Goal: Transaction & Acquisition: Obtain resource

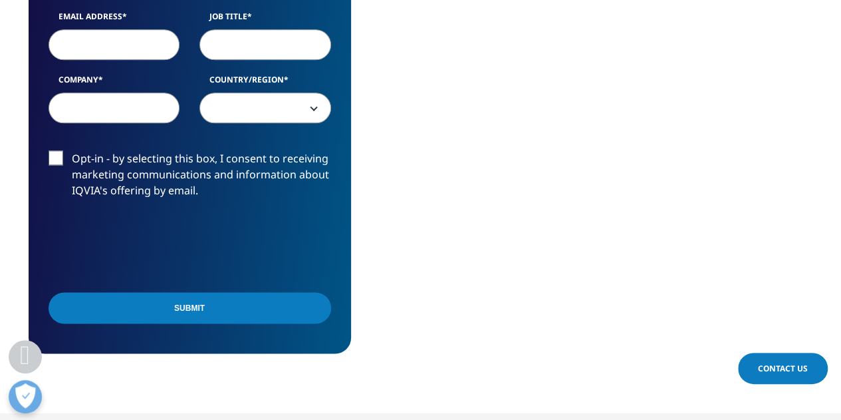
scroll to position [664, 0]
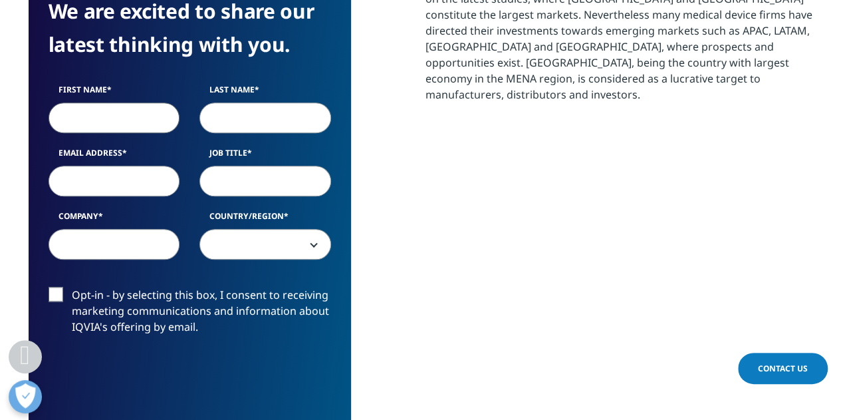
click at [142, 127] on input "First Name" at bounding box center [115, 117] width 132 height 31
type input "[PERSON_NAME]"
click at [219, 136] on div "First Name [PERSON_NAME] Last Name Email Address Job Title Company Country/Regi…" at bounding box center [190, 179] width 303 height 190
click at [235, 126] on input "Last Name" at bounding box center [266, 117] width 132 height 31
type input "Alturki"
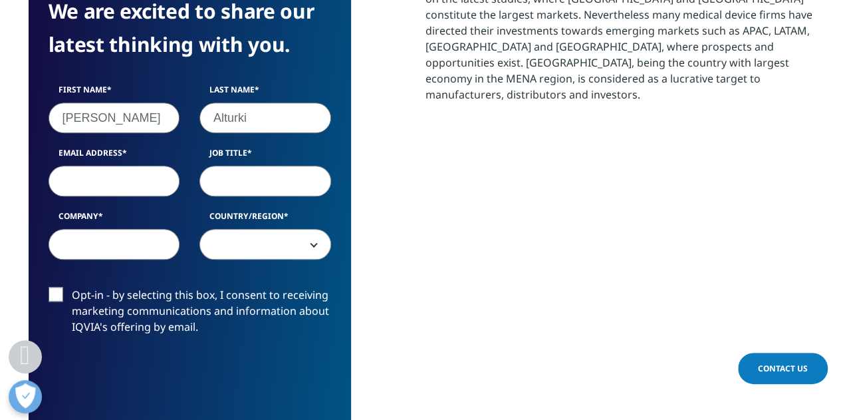
click at [245, 173] on input "Job Title" at bounding box center [266, 181] width 132 height 31
type input "Student"
click at [154, 178] on input "Email Address" at bounding box center [115, 181] width 132 height 31
type input "[EMAIL_ADDRESS][DOMAIN_NAME]"
click at [145, 244] on input "Company" at bounding box center [115, 244] width 132 height 31
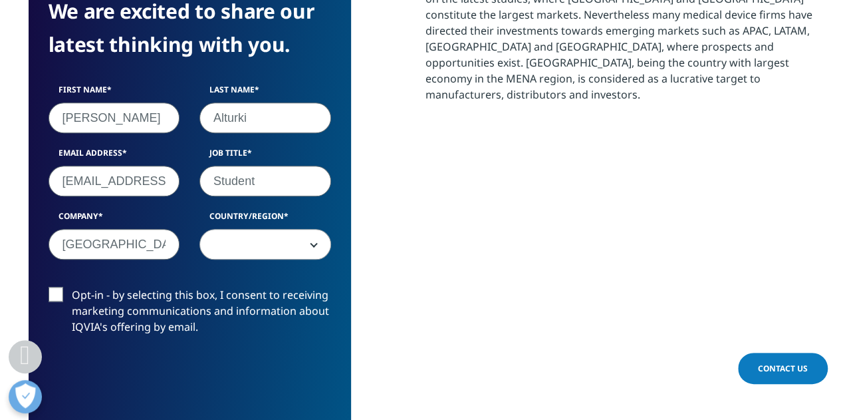
type input "[GEOGRAPHIC_DATA]"
click at [237, 258] on span at bounding box center [265, 244] width 130 height 31
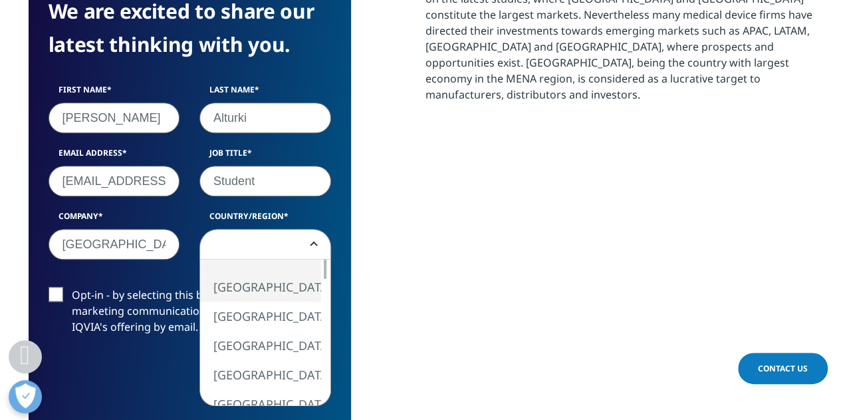
select select "[GEOGRAPHIC_DATA]"
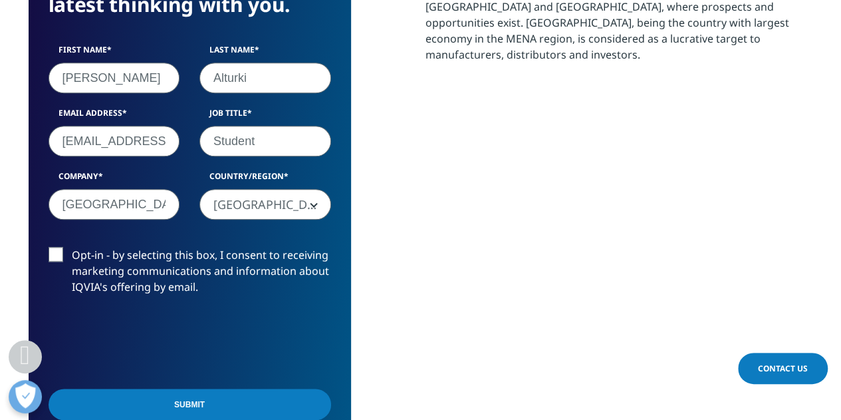
scroll to position [706, 0]
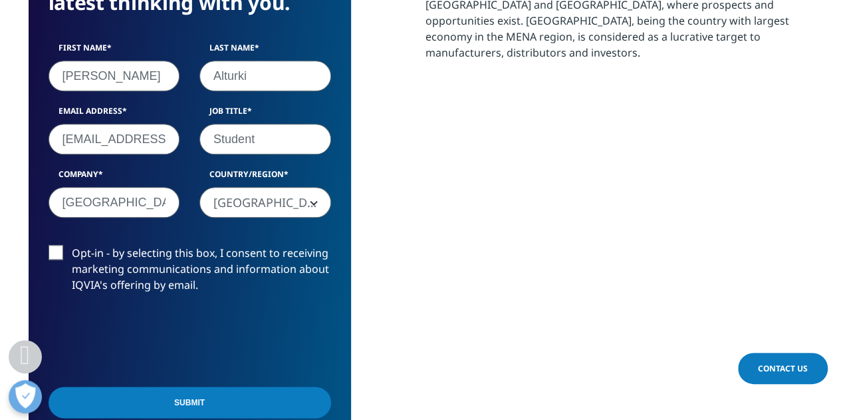
click at [185, 400] on input "Submit" at bounding box center [190, 401] width 283 height 31
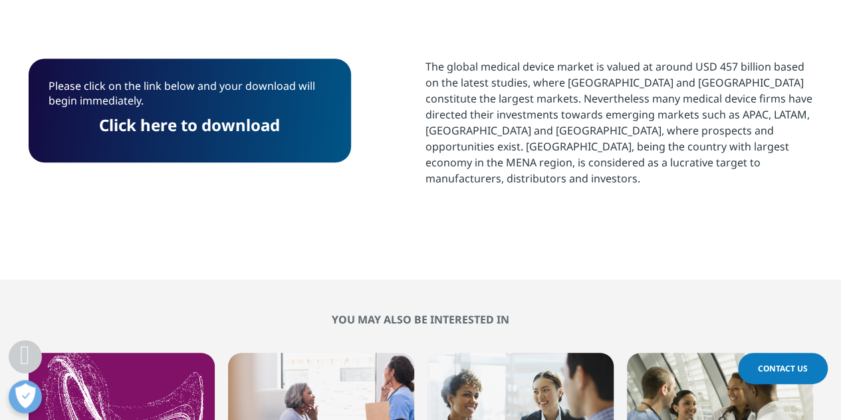
scroll to position [579, 0]
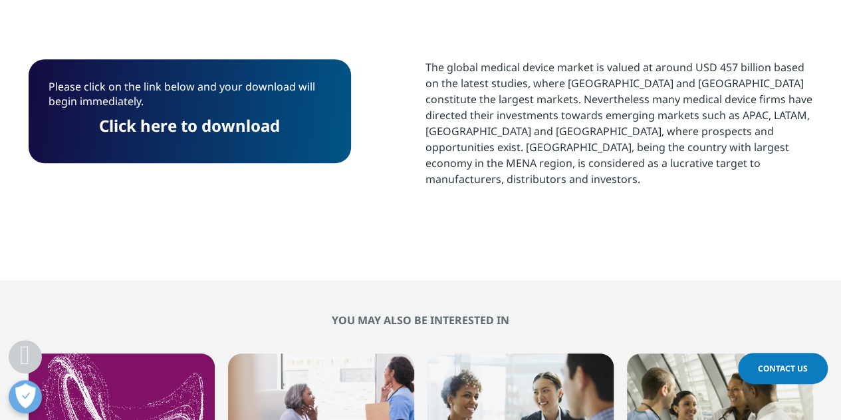
click at [201, 122] on link "Click here to download" at bounding box center [189, 125] width 181 height 22
